Goal: Information Seeking & Learning: Learn about a topic

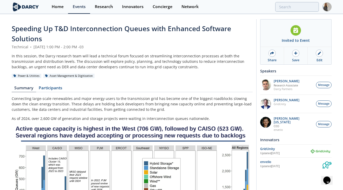
click at [35, 29] on span "Speeding Up T&D Interconnection Queues with Enhanced Software Solutions" at bounding box center [122, 33] width 220 height 19
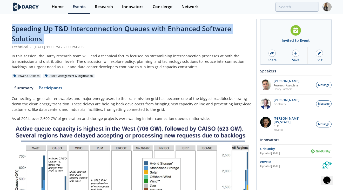
click at [35, 29] on span "Speeding Up T&D Interconnection Queues with Enhanced Software Solutions" at bounding box center [122, 33] width 220 height 19
copy header "Speeding Up T&D Interconnection Queues with Enhanced Software Solutions"
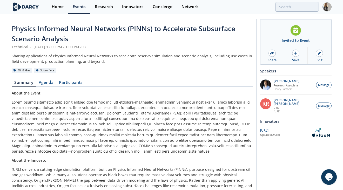
click at [68, 29] on span "Physics Informed Neural Networks (PINNs) to Accelerate Subsurface Scenario Anal…" at bounding box center [124, 33] width 224 height 19
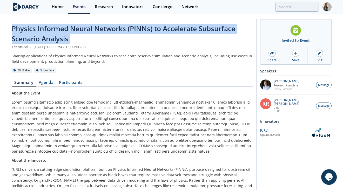
click at [68, 29] on span "Physics Informed Neural Networks (PINNs) to Accelerate Subsurface Scenario Anal…" at bounding box center [124, 33] width 224 height 19
copy header "Physics Informed Neural Networks (PINNs) to Accelerate Subsurface Scenario Anal…"
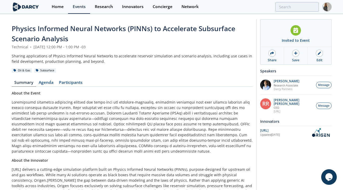
click at [57, 31] on span "Physics Informed Neural Networks (PINNs) to Accelerate Subsurface Scenario Anal…" at bounding box center [124, 33] width 224 height 19
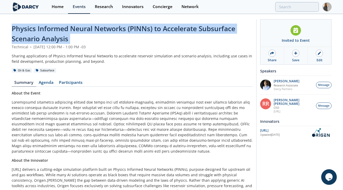
click at [57, 31] on span "Physics Informed Neural Networks (PINNs) to Accelerate Subsurface Scenario Anal…" at bounding box center [124, 33] width 224 height 19
copy header "Physics Informed Neural Networks (PINNs) to Accelerate Subsurface Scenario Anal…"
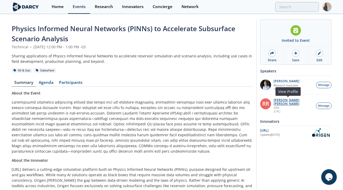
click at [290, 99] on p "Ruben Rodriguez Torrado" at bounding box center [294, 102] width 40 height 7
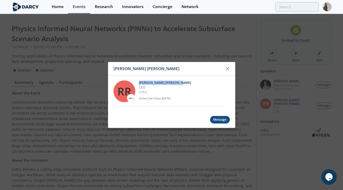
drag, startPoint x: 139, startPoint y: 82, endPoint x: 180, endPoint y: 82, distance: 41.1
click at [180, 82] on p "Ruben Rodriguez Torrado" at bounding box center [184, 82] width 91 height 5
copy p "Ruben Rodriguez Torrado"
click at [227, 68] on icon at bounding box center [228, 69] width 6 height 6
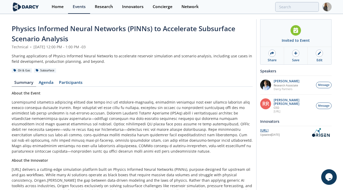
click at [267, 128] on div "OriGen.AI" at bounding box center [285, 130] width 50 height 5
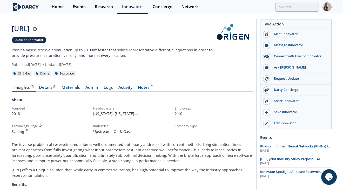
drag, startPoint x: 11, startPoint y: 28, endPoint x: 44, endPoint y: 28, distance: 32.8
click at [44, 28] on div "OriGen.AI" at bounding box center [112, 29] width 201 height 10
copy div "OriGen.AI"
